Goal: Information Seeking & Learning: Understand process/instructions

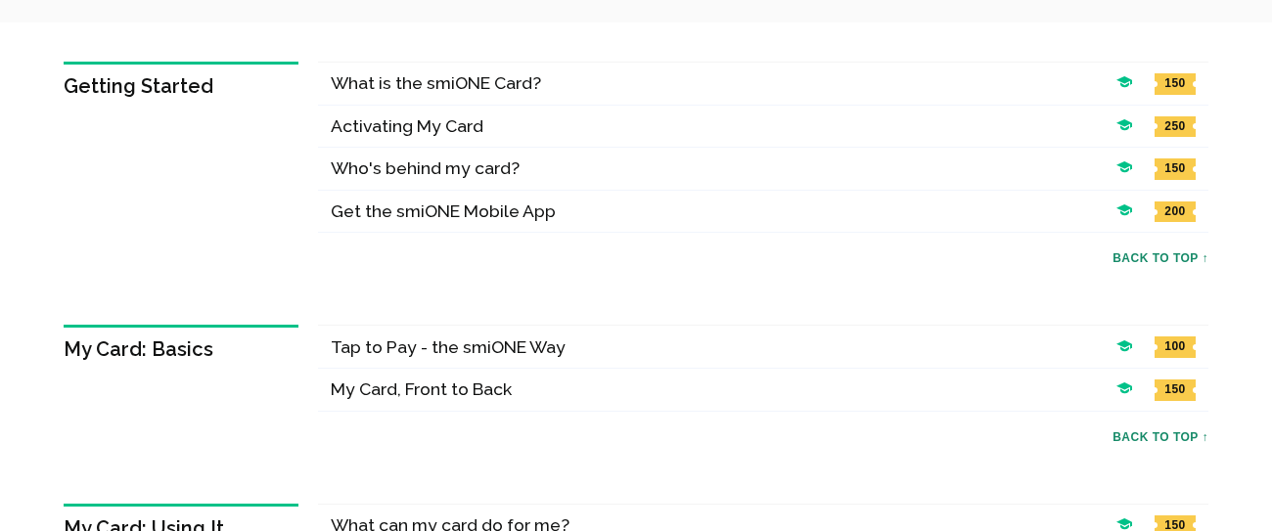
scroll to position [279, 0]
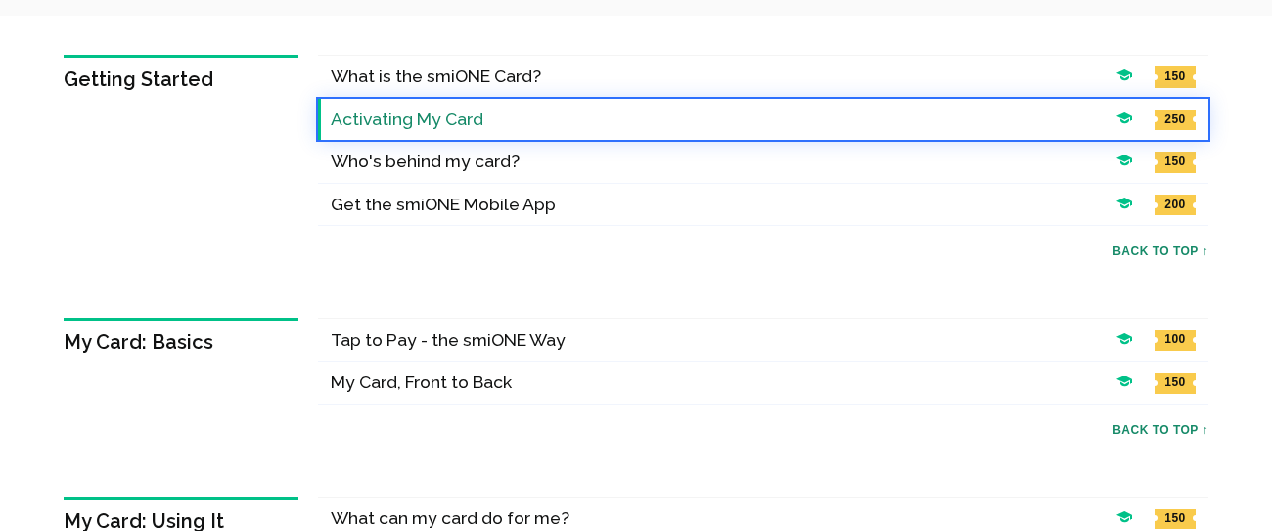
click at [384, 120] on h4 "Activating My Card" at bounding box center [719, 120] width 776 height 22
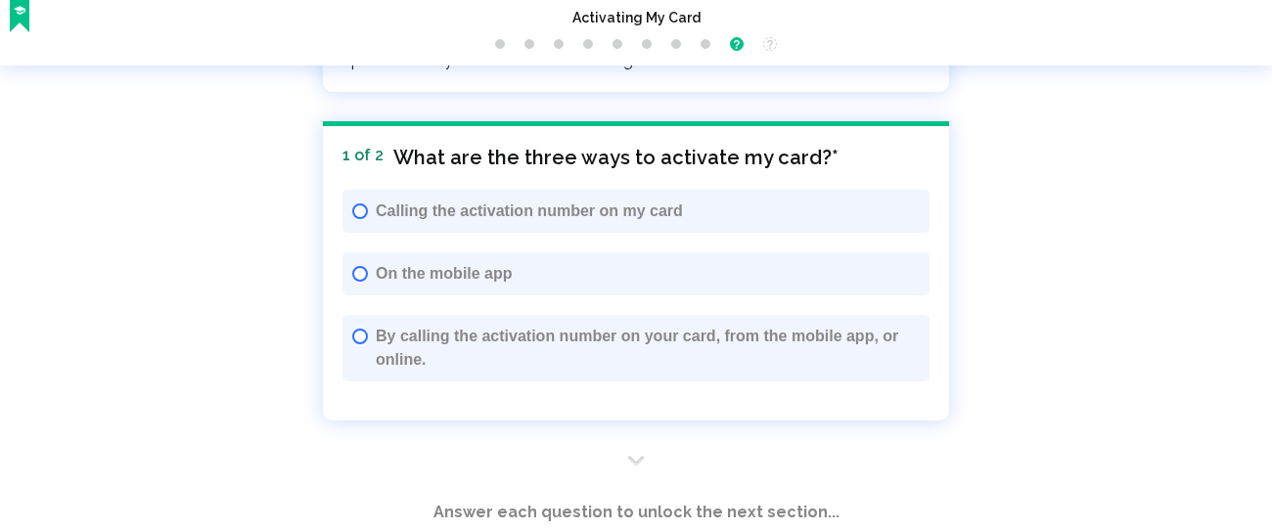
scroll to position [3941, 0]
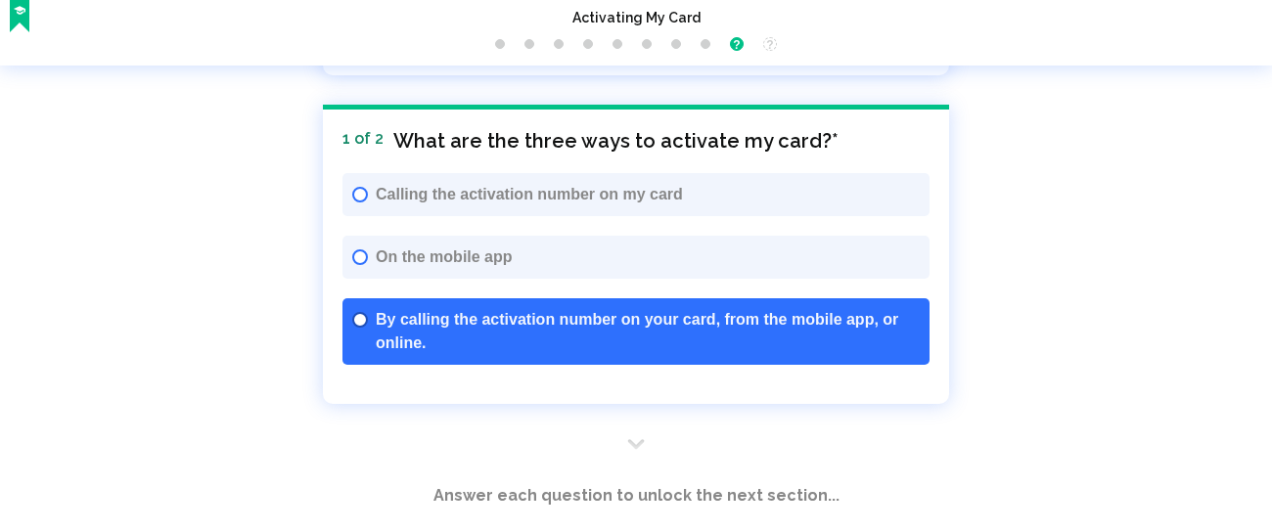
click at [440, 352] on span "By calling the activation number on your card, from the mobile app, or online." at bounding box center [648, 331] width 544 height 47
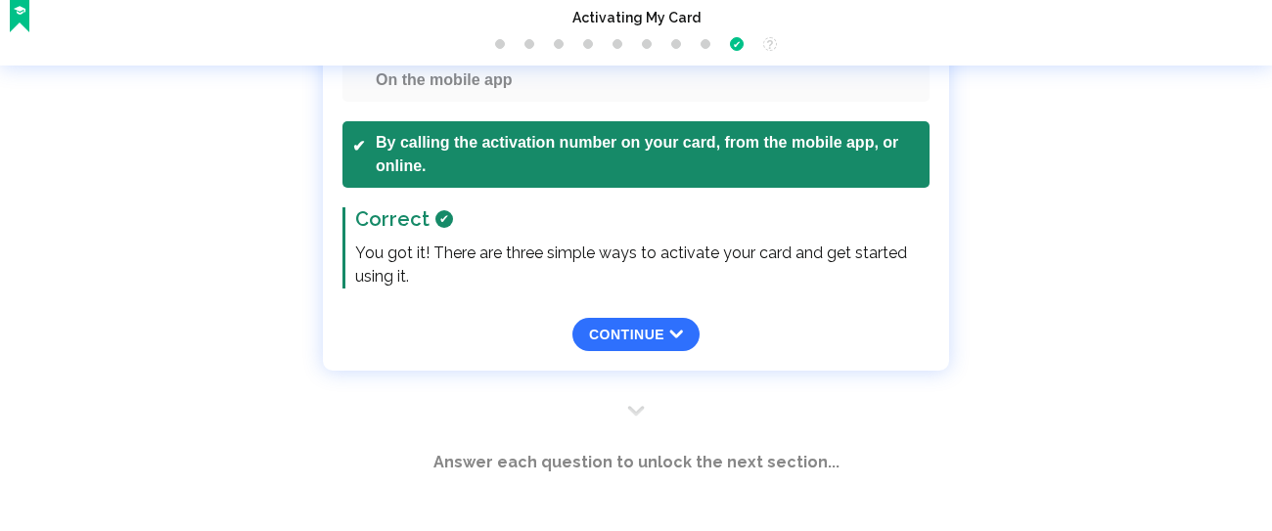
scroll to position [4124, 0]
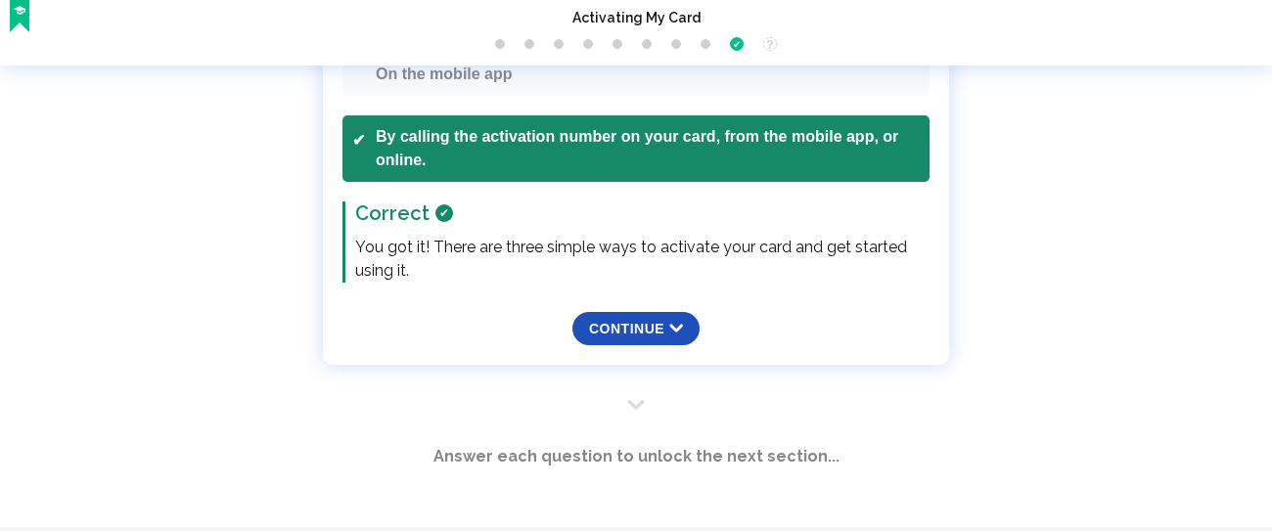
click at [612, 327] on span "Continue ⬇" at bounding box center [636, 329] width 94 height 16
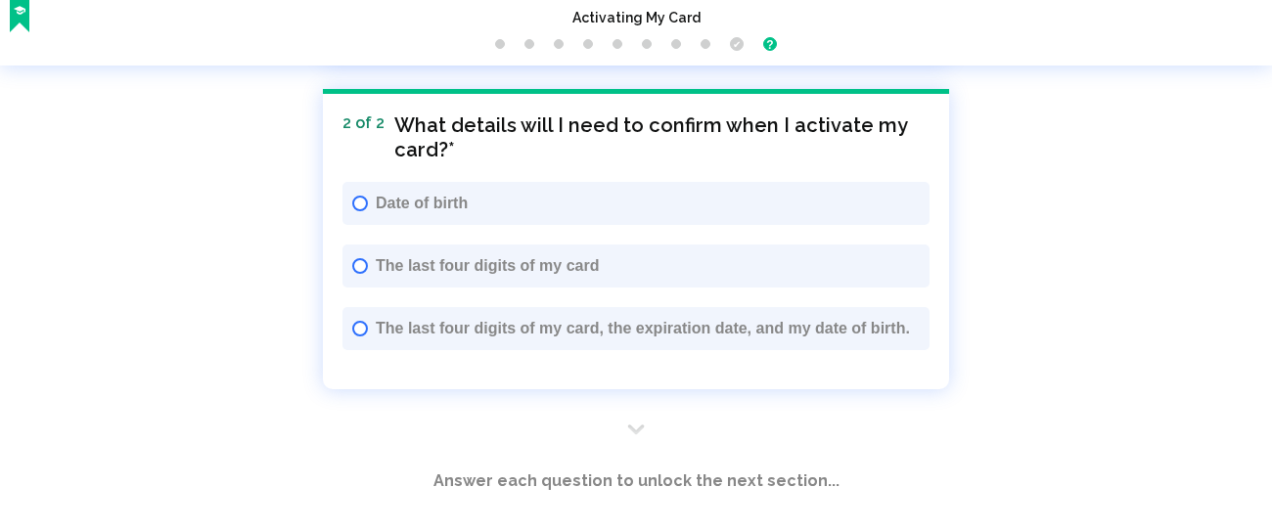
scroll to position [4369, 0]
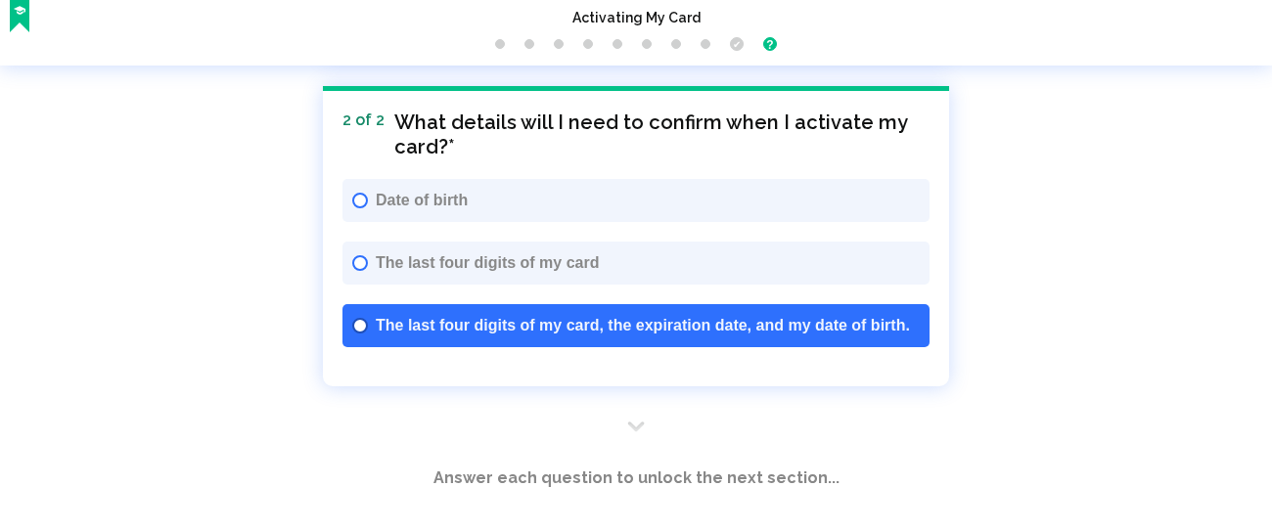
click at [521, 338] on button "The last four digits of my card, the expiration date, and my date of birth." at bounding box center [636, 325] width 587 height 43
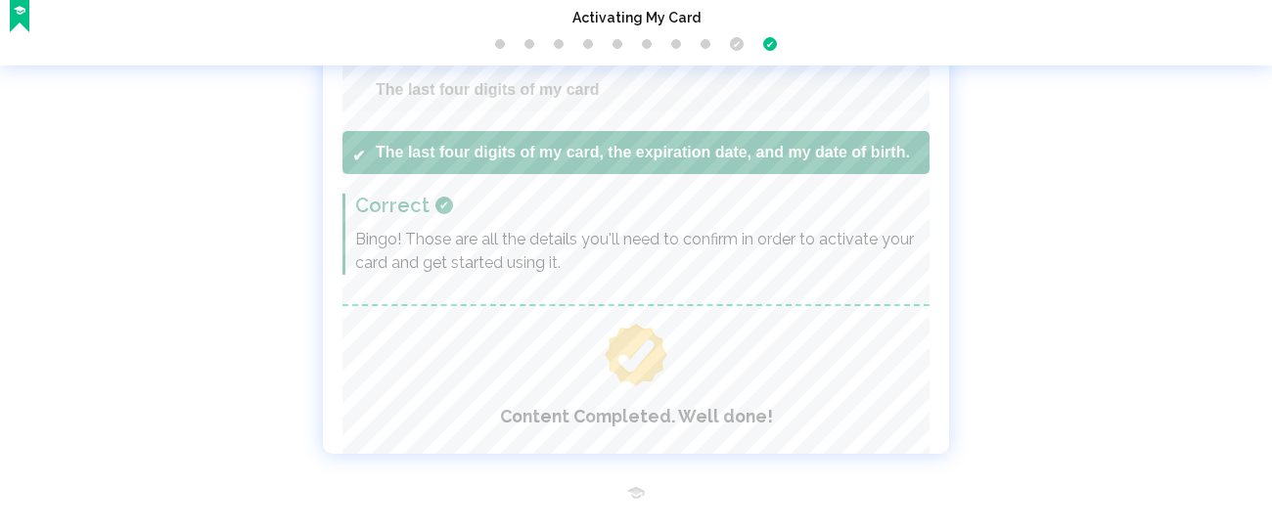
scroll to position [4747, 0]
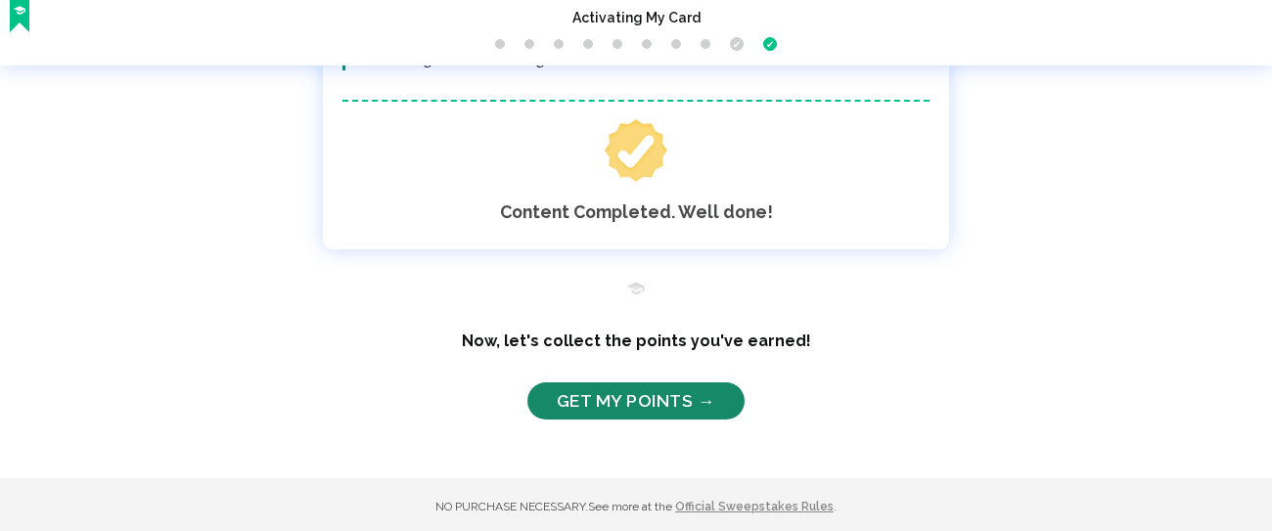
click at [624, 395] on link "Get My Points →" at bounding box center [636, 401] width 217 height 37
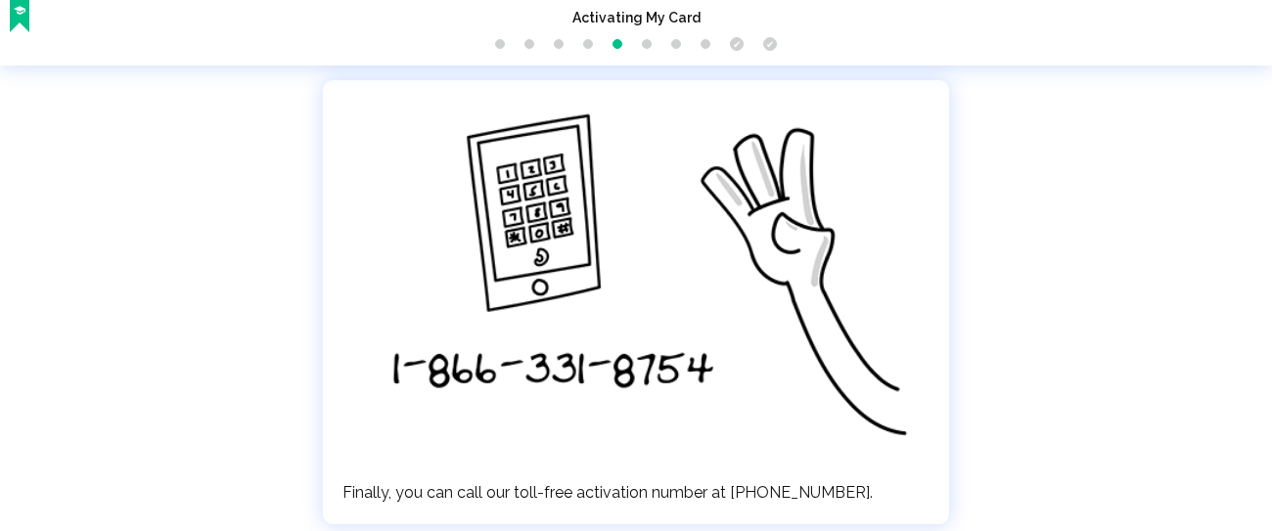
scroll to position [2025, 0]
